Goal: Information Seeking & Learning: Check status

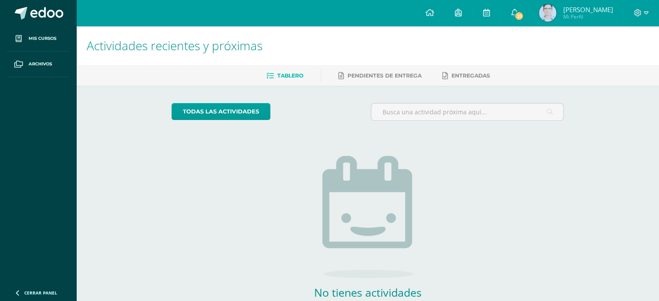
click at [584, 10] on span "[PERSON_NAME]" at bounding box center [588, 9] width 50 height 9
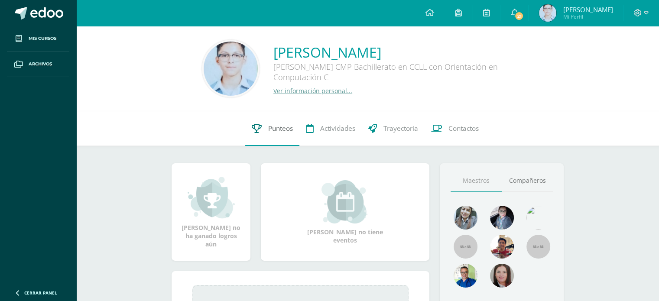
click at [266, 127] on link "Punteos" at bounding box center [272, 128] width 54 height 35
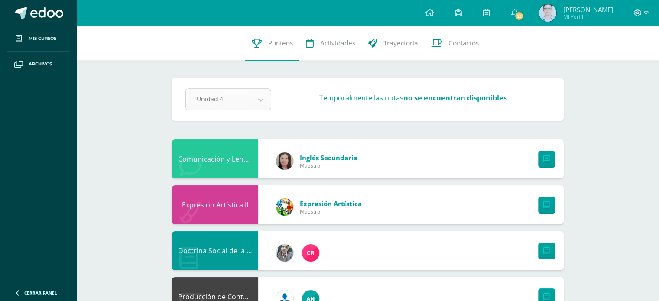
click at [464, 98] on strong "no se encuentran disponibles" at bounding box center [455, 98] width 104 height 10
click at [272, 92] on div "Unidad 4 Unidad 1 Unidad 2 Unidad 3 Unidad 4" at bounding box center [228, 99] width 93 height 22
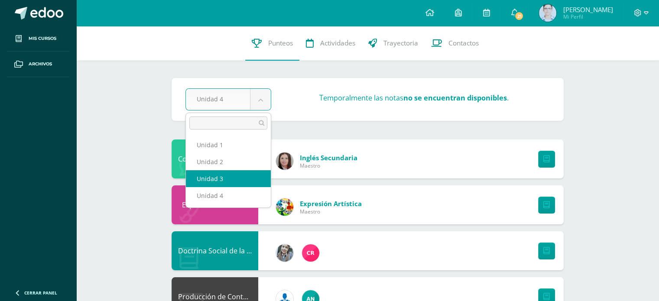
select select "Unidad 3"
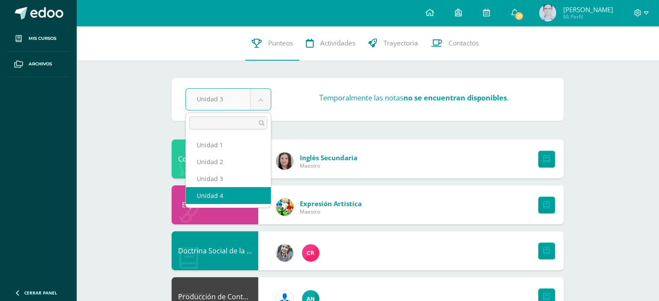
select select "Unidad 4"
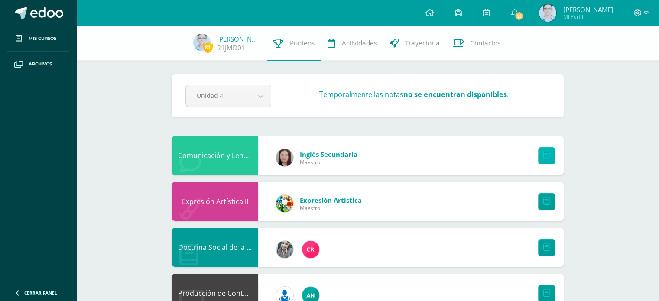
click at [548, 155] on icon at bounding box center [546, 155] width 6 height 7
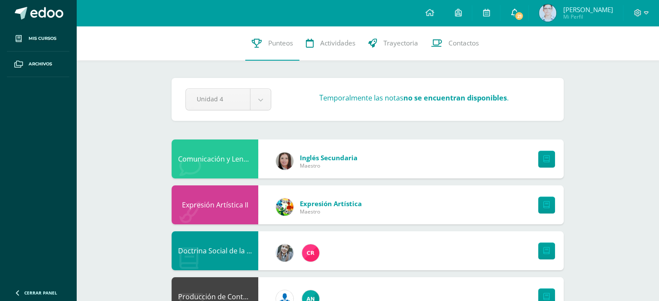
click at [524, 19] on span "21" at bounding box center [519, 16] width 10 height 10
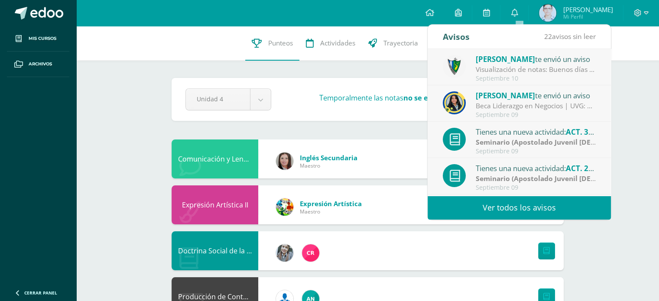
click at [518, 102] on div "Beca Liderazgo en Negocios | UVG: Gusto en saludarlos chicos, que estén brillan…" at bounding box center [536, 106] width 120 height 10
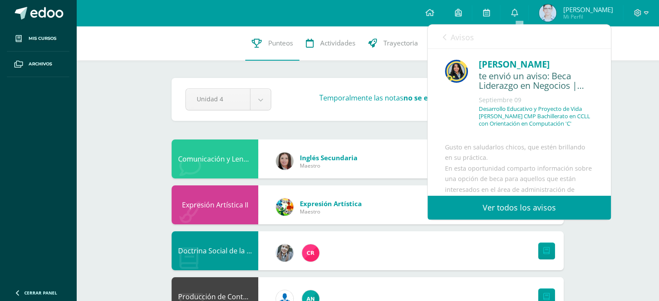
click at [444, 39] on icon at bounding box center [444, 37] width 3 height 7
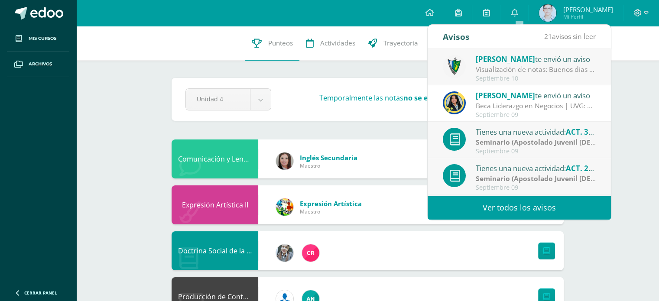
click at [515, 73] on div "Visualización de notas: Buenos días estimados padres y estudiantes, es un gusto…" at bounding box center [536, 70] width 120 height 10
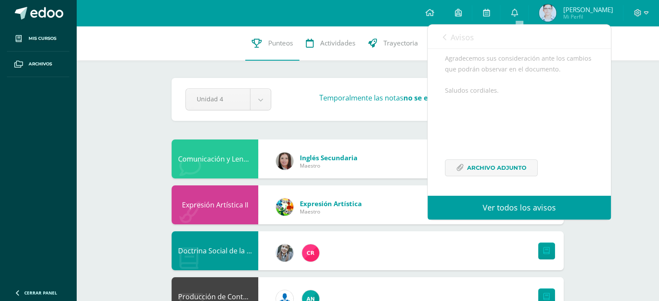
scroll to position [208, 0]
